Goal: Task Accomplishment & Management: Manage account settings

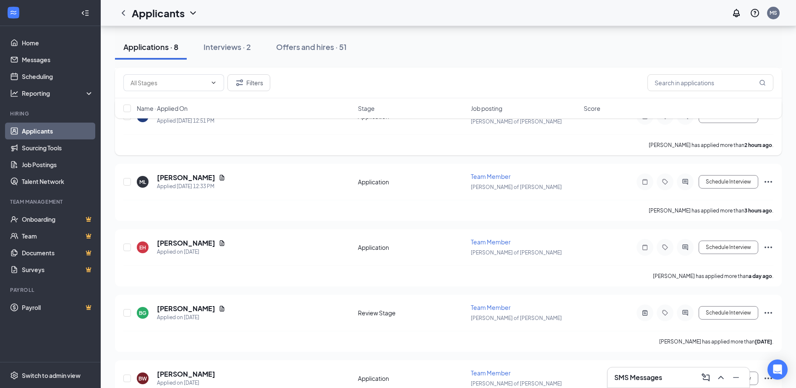
scroll to position [210, 0]
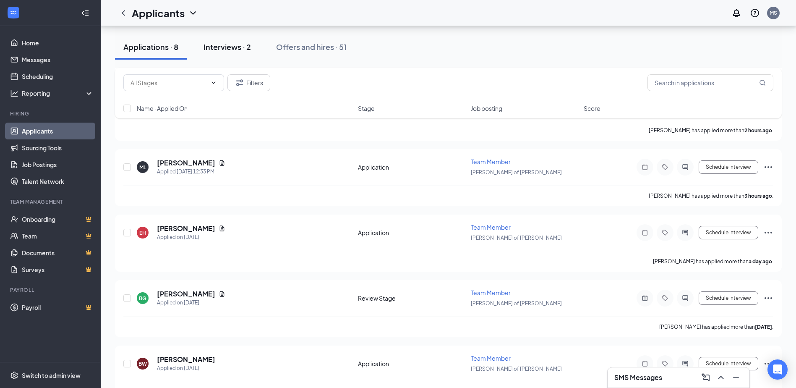
click at [236, 51] on div "Interviews · 2" at bounding box center [227, 47] width 47 height 10
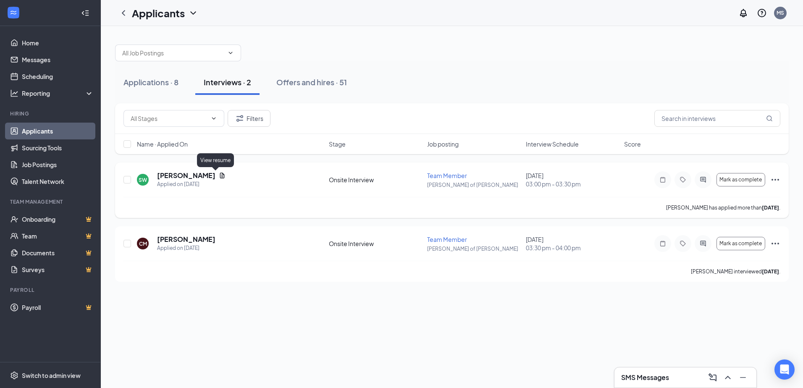
click at [220, 177] on icon "Document" at bounding box center [222, 175] width 5 height 5
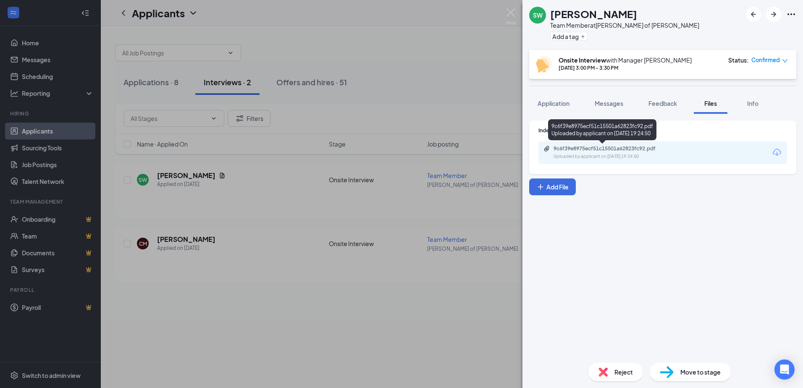
click at [602, 152] on div "9c6f39e8975ecf51c15501a62823fc92.pdf Uploaded by applicant on [DATE] 19:24:50" at bounding box center [611, 152] width 136 height 15
click at [510, 13] on img at bounding box center [510, 16] width 10 height 16
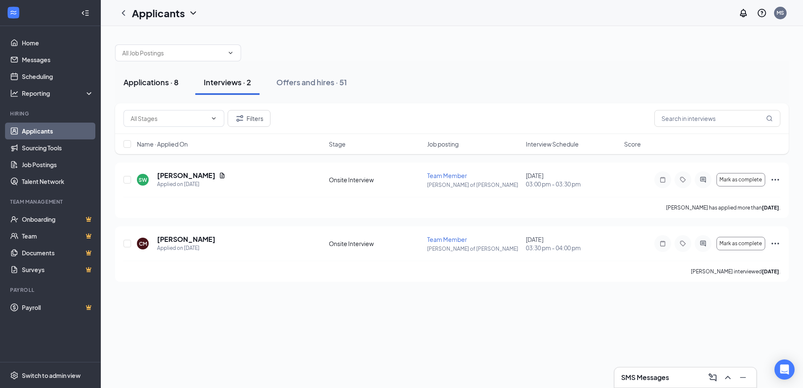
click at [154, 79] on div "Applications · 8" at bounding box center [150, 82] width 55 height 10
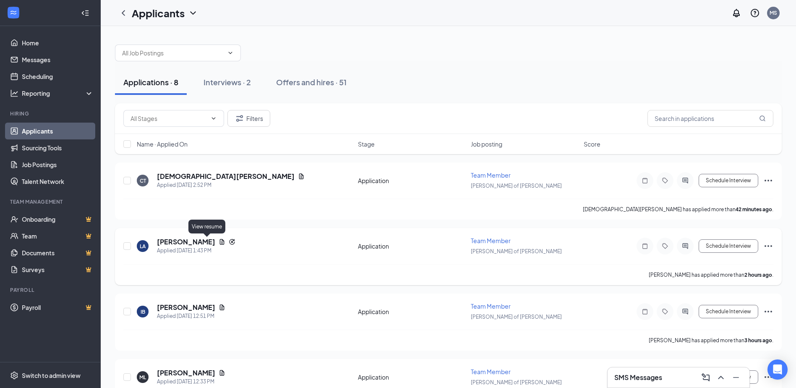
click at [219, 242] on icon "Document" at bounding box center [222, 241] width 7 height 7
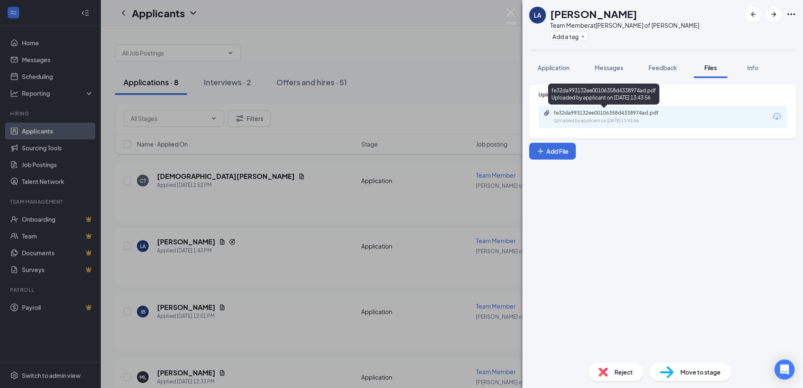
click at [654, 122] on div "Uploaded by applicant on [DATE] 13:43:56" at bounding box center [616, 121] width 126 height 7
click at [569, 68] on span "Application" at bounding box center [553, 68] width 32 height 8
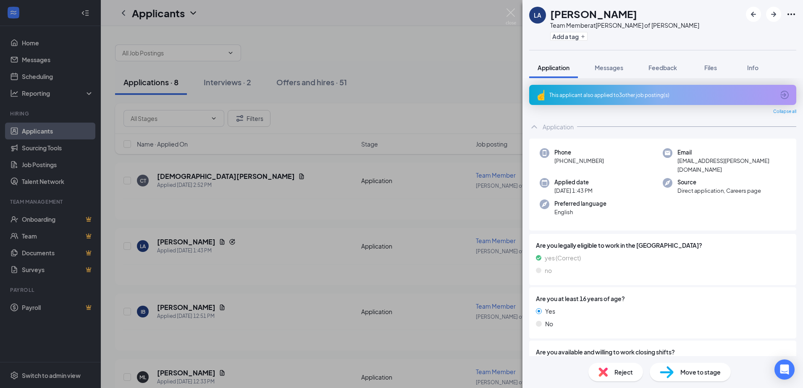
click at [661, 97] on div "This applicant also applied to 3 other job posting(s)" at bounding box center [661, 95] width 225 height 7
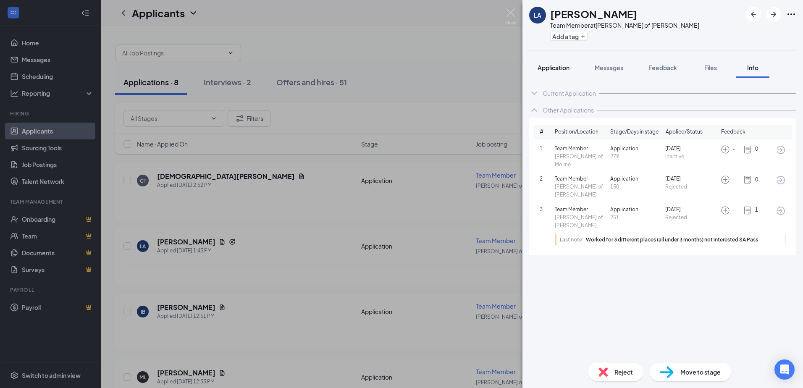
click at [558, 68] on span "Application" at bounding box center [553, 68] width 32 height 8
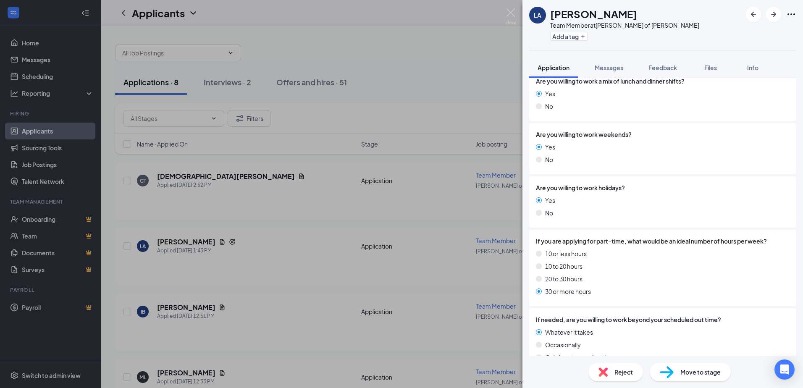
scroll to position [378, 0]
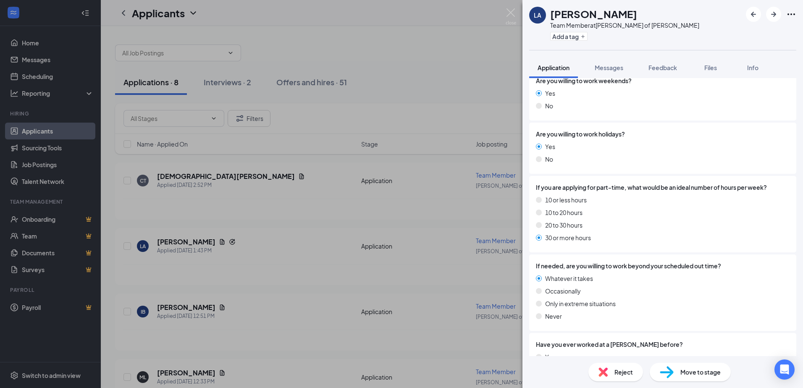
click at [618, 372] on span "Reject" at bounding box center [623, 371] width 18 height 9
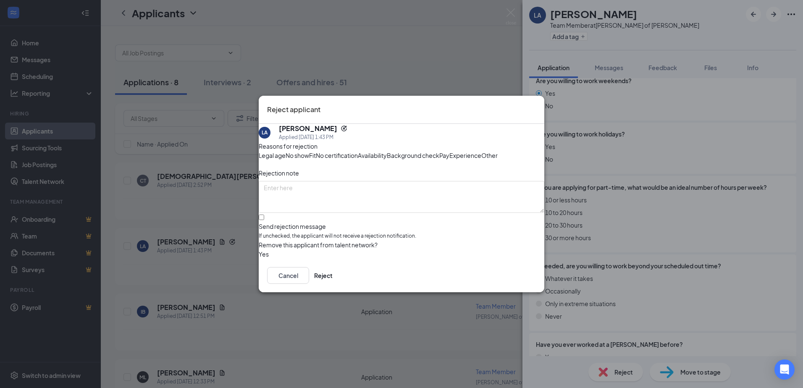
click at [481, 160] on span "Other" at bounding box center [489, 155] width 16 height 9
click at [393, 196] on textarea at bounding box center [401, 197] width 285 height 32
type textarea "see other notes"
click at [333, 284] on button "Reject" at bounding box center [323, 275] width 18 height 17
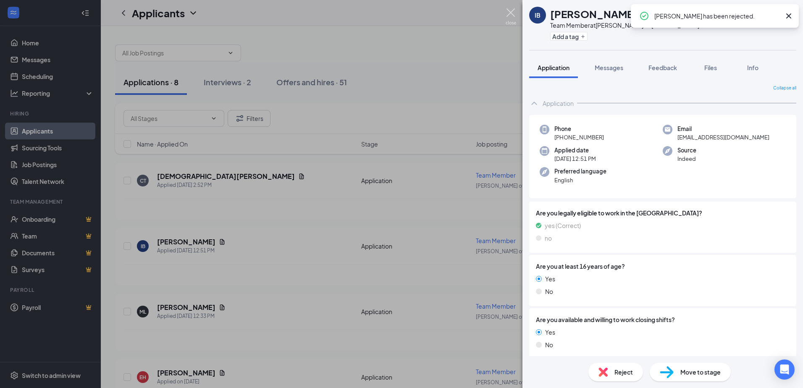
click at [509, 13] on img at bounding box center [510, 16] width 10 height 16
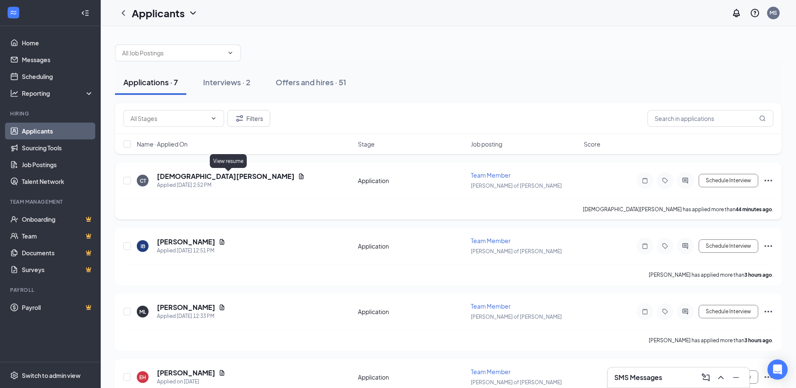
click at [299, 174] on icon "Document" at bounding box center [301, 175] width 5 height 5
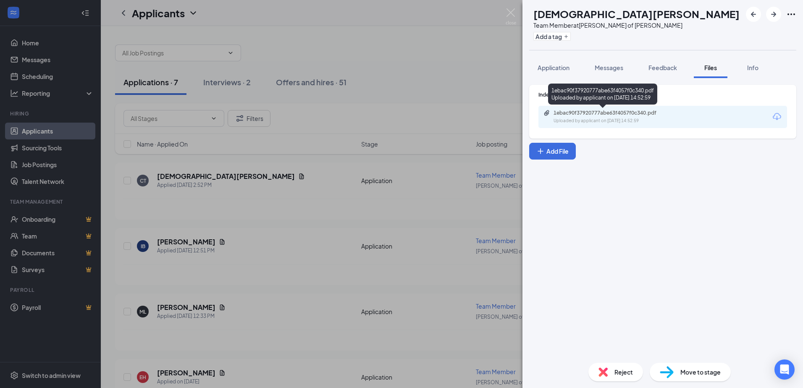
click at [566, 122] on div "Uploaded by applicant on [DATE] 14:52:59" at bounding box center [616, 121] width 126 height 7
click at [509, 13] on img at bounding box center [510, 16] width 10 height 16
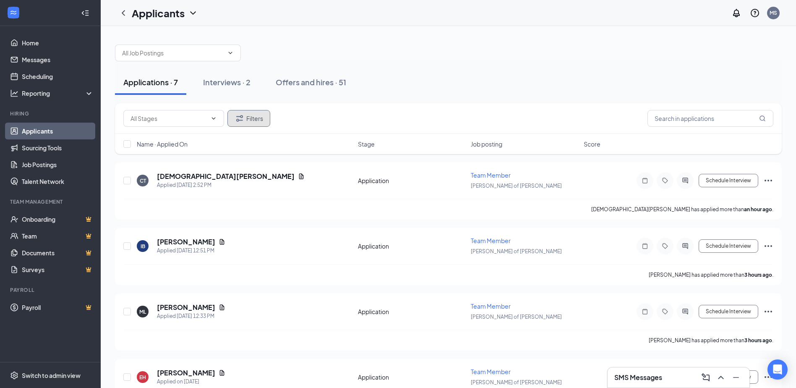
click at [242, 119] on icon "Filter" at bounding box center [240, 118] width 10 height 10
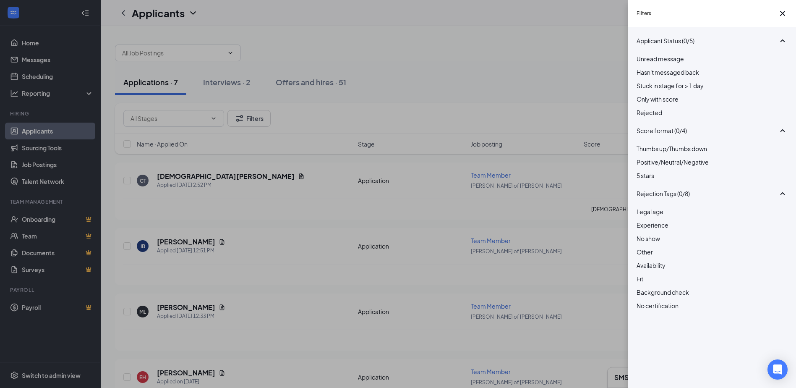
click at [646, 117] on div "Rejected" at bounding box center [712, 112] width 151 height 9
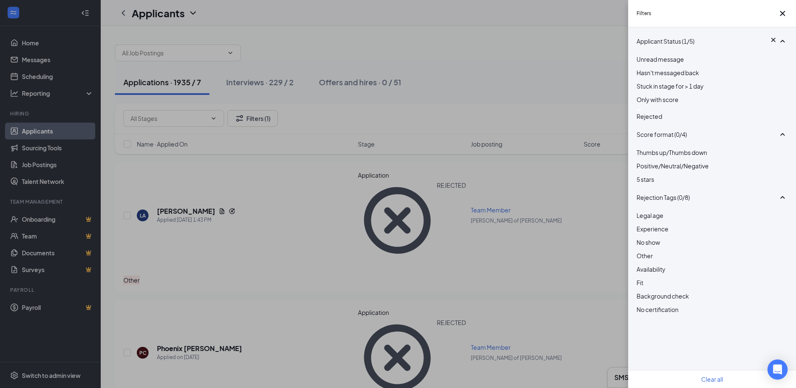
click at [461, 45] on div "Filters Applicant Status (1/5) Unread message Hasn't messaged back Stuck in sta…" at bounding box center [398, 194] width 796 height 388
click at [784, 11] on button "button" at bounding box center [783, 13] width 10 height 10
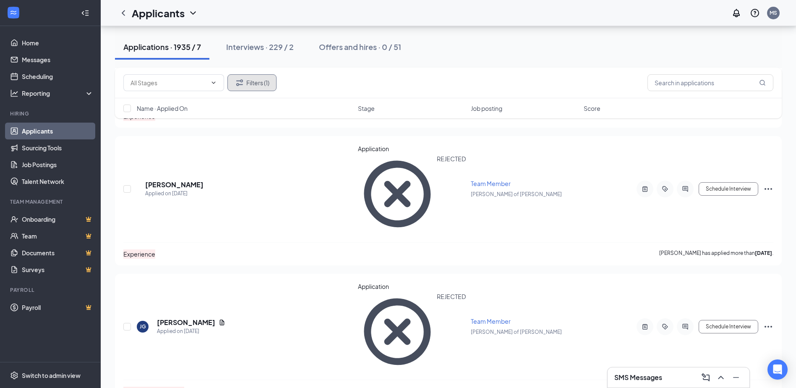
scroll to position [714, 0]
click at [703, 86] on input "text" at bounding box center [711, 82] width 126 height 17
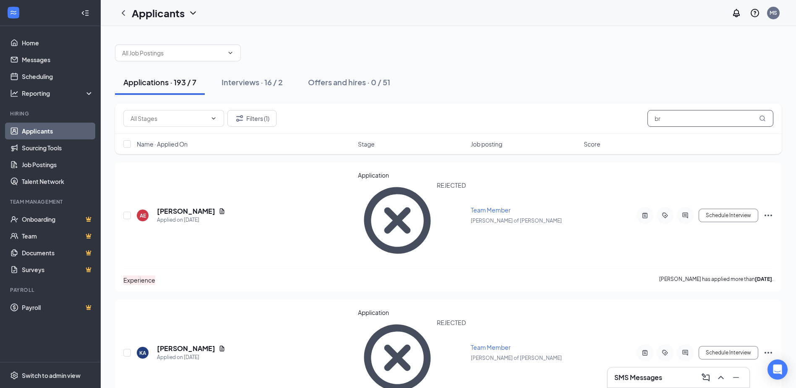
type input "bri"
drag, startPoint x: 673, startPoint y: 117, endPoint x: 557, endPoint y: 129, distance: 117.4
click at [557, 129] on div "Filters (1) bri" at bounding box center [448, 118] width 667 height 31
click at [264, 119] on button "Filters (1)" at bounding box center [252, 118] width 49 height 17
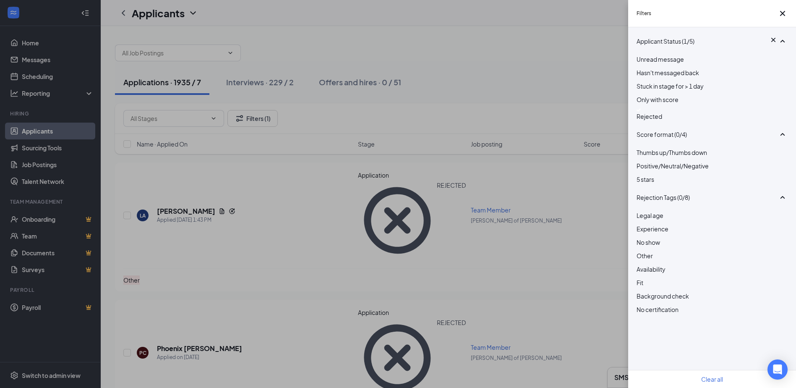
click at [641, 112] on img at bounding box center [639, 109] width 4 height 3
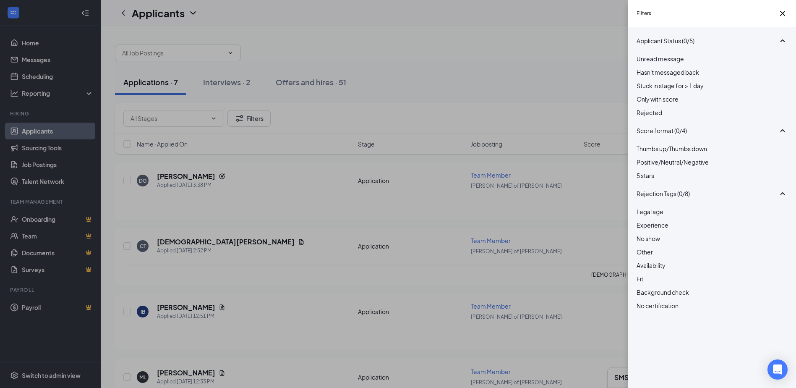
click at [511, 61] on div "Filters Applicant Status (0/5) Unread message Hasn't messaged back Stuck in sta…" at bounding box center [398, 194] width 796 height 388
click at [778, 15] on icon "Cross" at bounding box center [783, 13] width 10 height 10
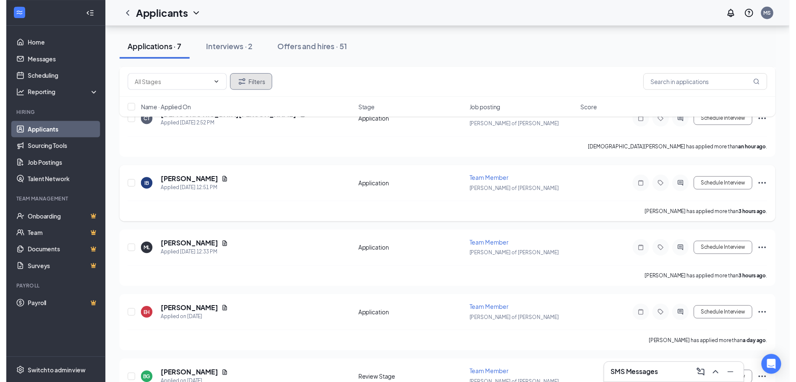
scroll to position [252, 0]
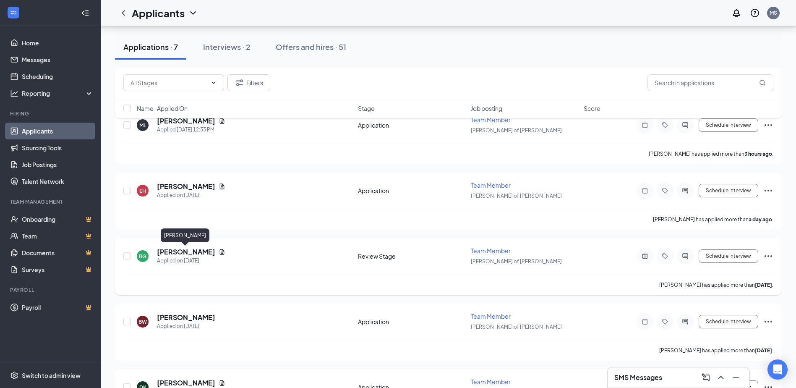
click at [185, 250] on h5 "[PERSON_NAME]" at bounding box center [186, 251] width 58 height 9
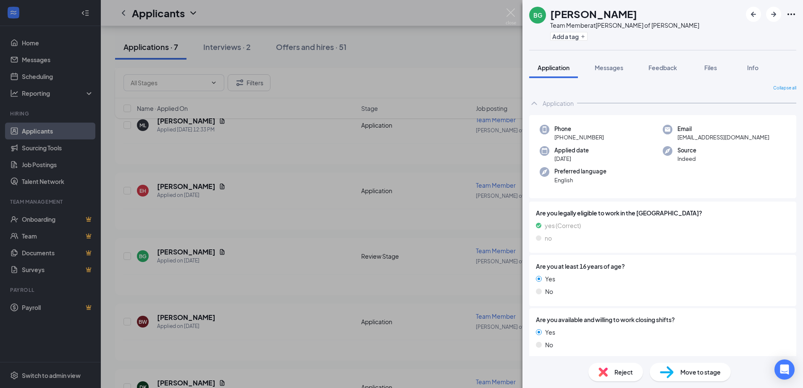
click at [254, 265] on div "[PERSON_NAME] Team Member at [PERSON_NAME] of [PERSON_NAME] Add a tag Applicati…" at bounding box center [401, 194] width 803 height 388
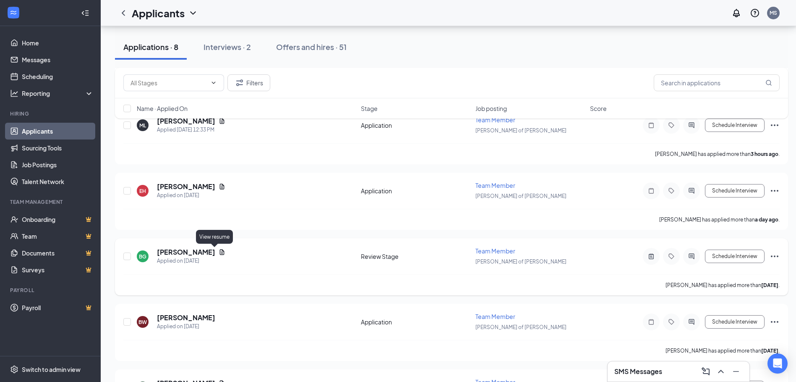
click at [220, 252] on icon "Document" at bounding box center [222, 251] width 5 height 5
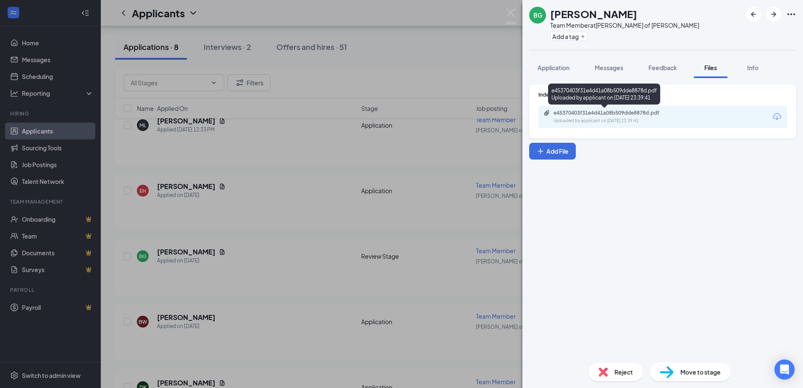
click at [627, 120] on div "Uploaded by applicant on [DATE] 23:39:41" at bounding box center [616, 121] width 126 height 7
click at [471, 40] on div "[PERSON_NAME] Team Member at [PERSON_NAME] of [PERSON_NAME] Add a tag Applicati…" at bounding box center [401, 194] width 803 height 388
